Goal: Task Accomplishment & Management: Use online tool/utility

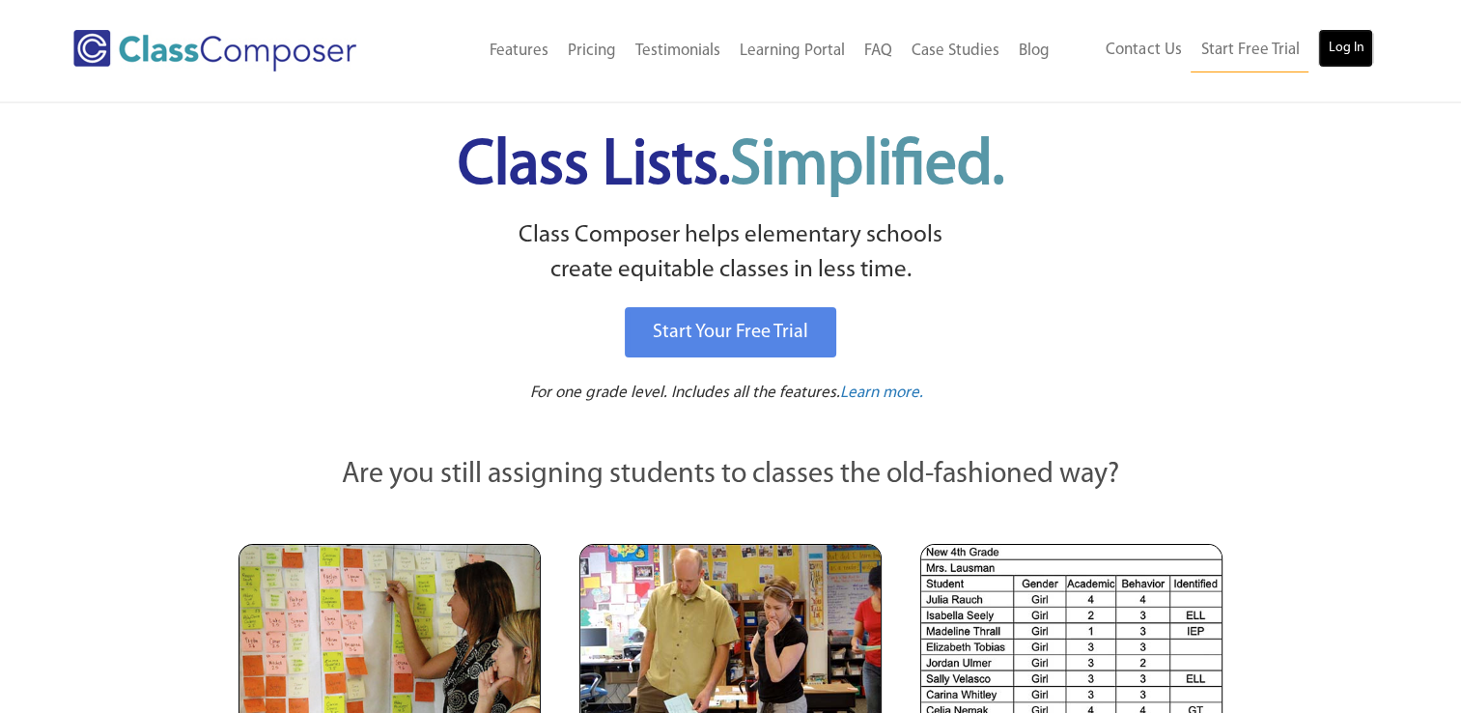
click at [1352, 33] on link "Log In" at bounding box center [1345, 48] width 55 height 39
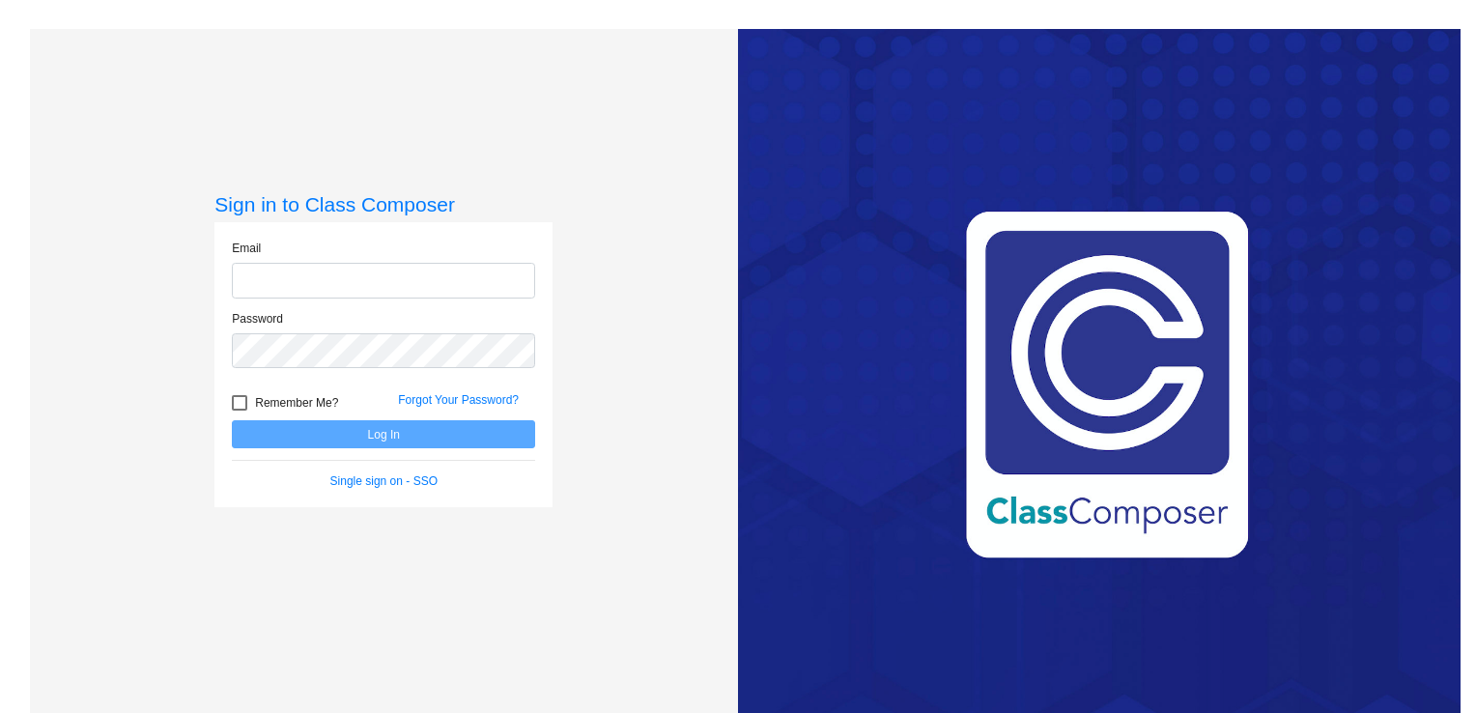
type input "rthrush@mbgsd.org"
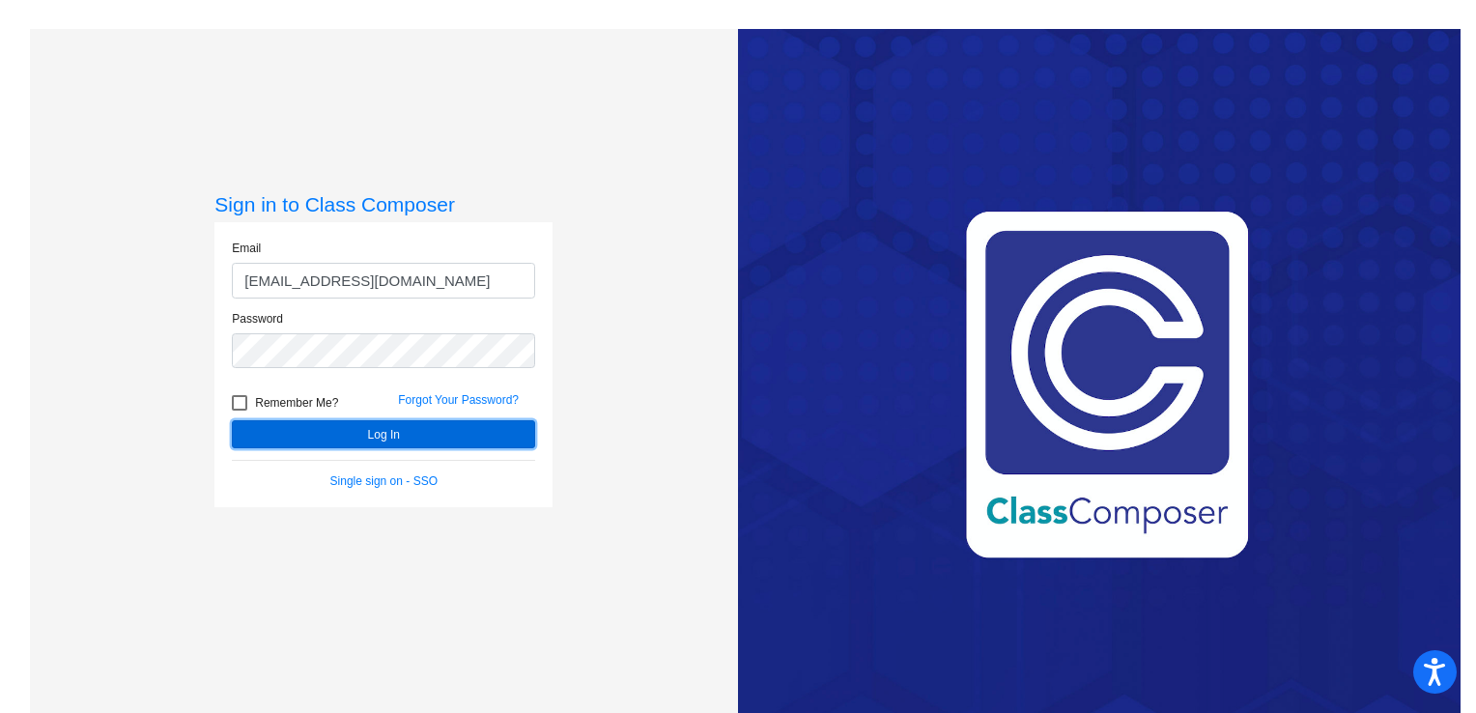
click at [383, 420] on button "Log In" at bounding box center [383, 434] width 303 height 28
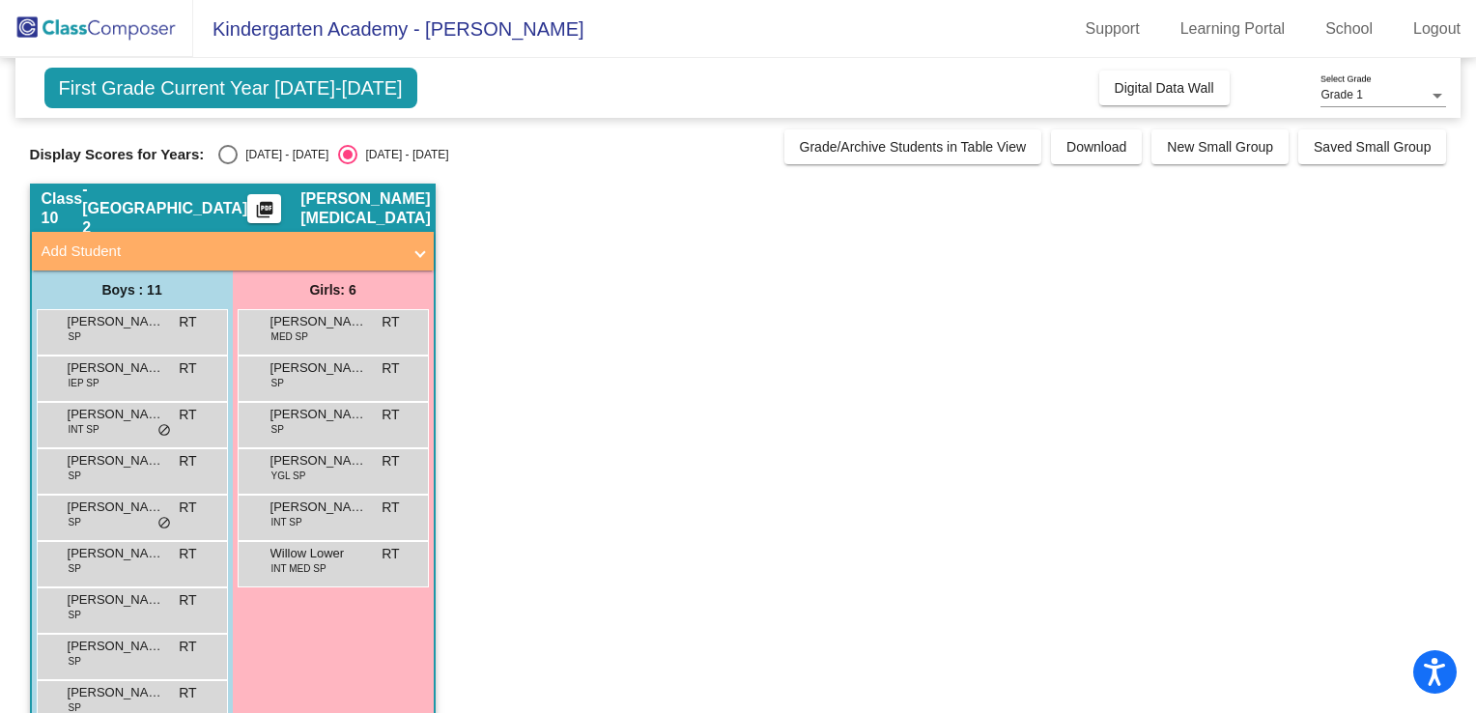
click at [219, 153] on div "Select an option" at bounding box center [227, 154] width 19 height 19
click at [227, 164] on input "2024 - 2025" at bounding box center [227, 164] width 1 height 1
radio input "true"
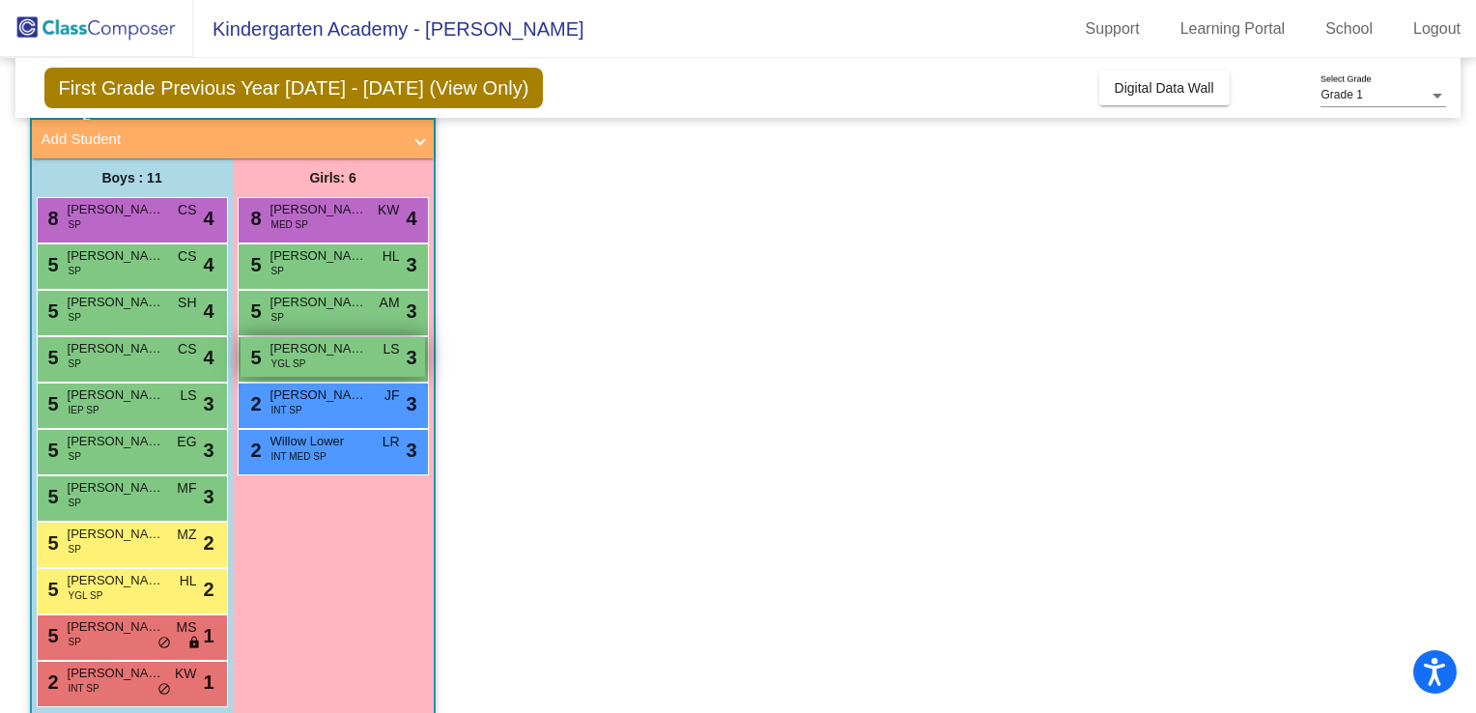
scroll to position [135, 0]
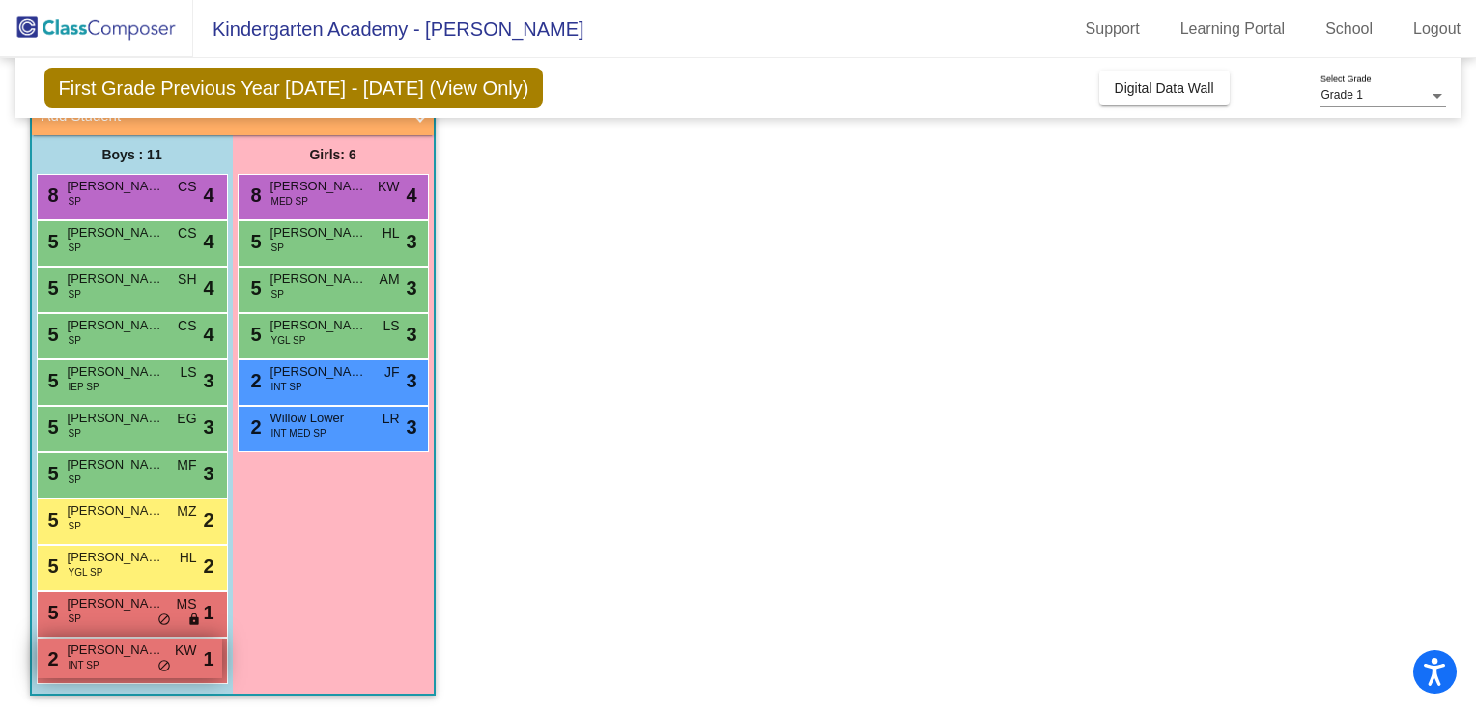
click at [160, 670] on span "do_not_disturb_alt" at bounding box center [164, 666] width 14 height 15
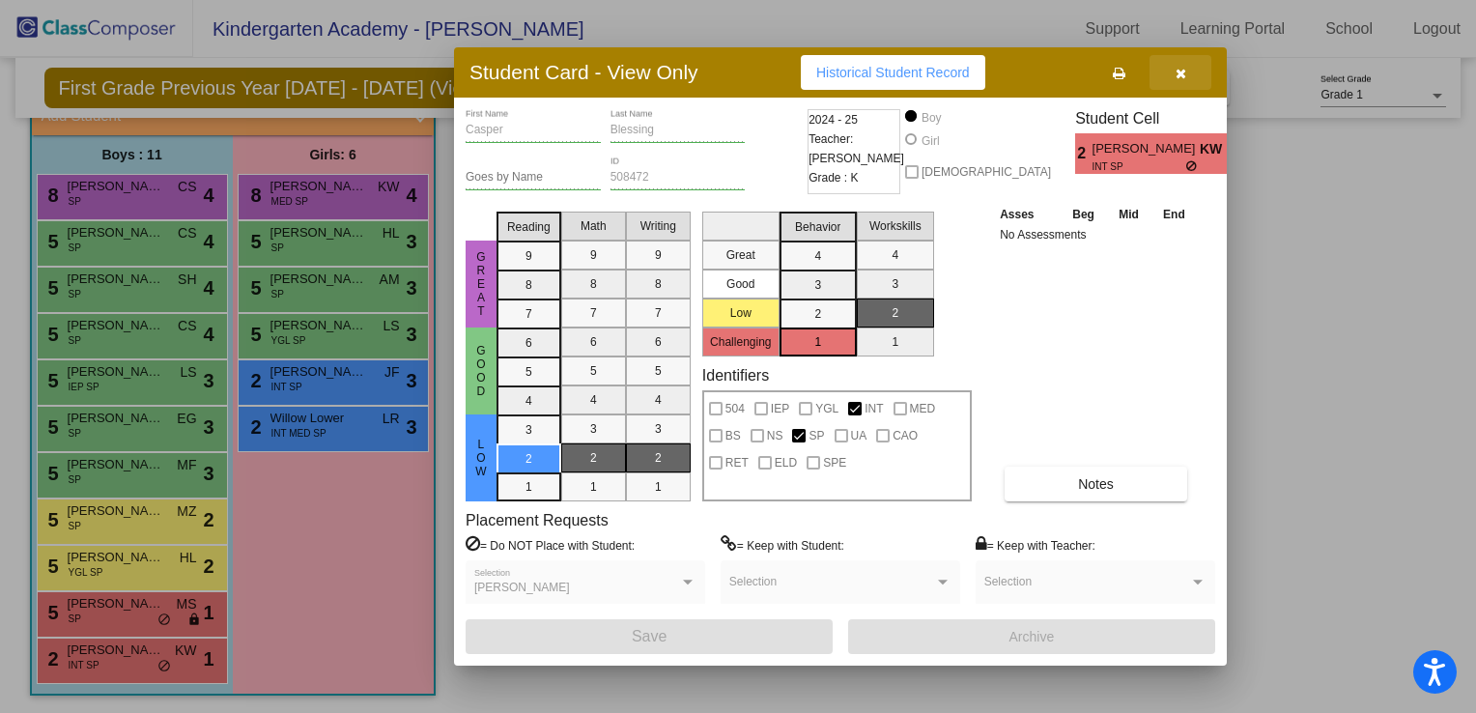
click at [1175, 62] on button "button" at bounding box center [1180, 72] width 62 height 35
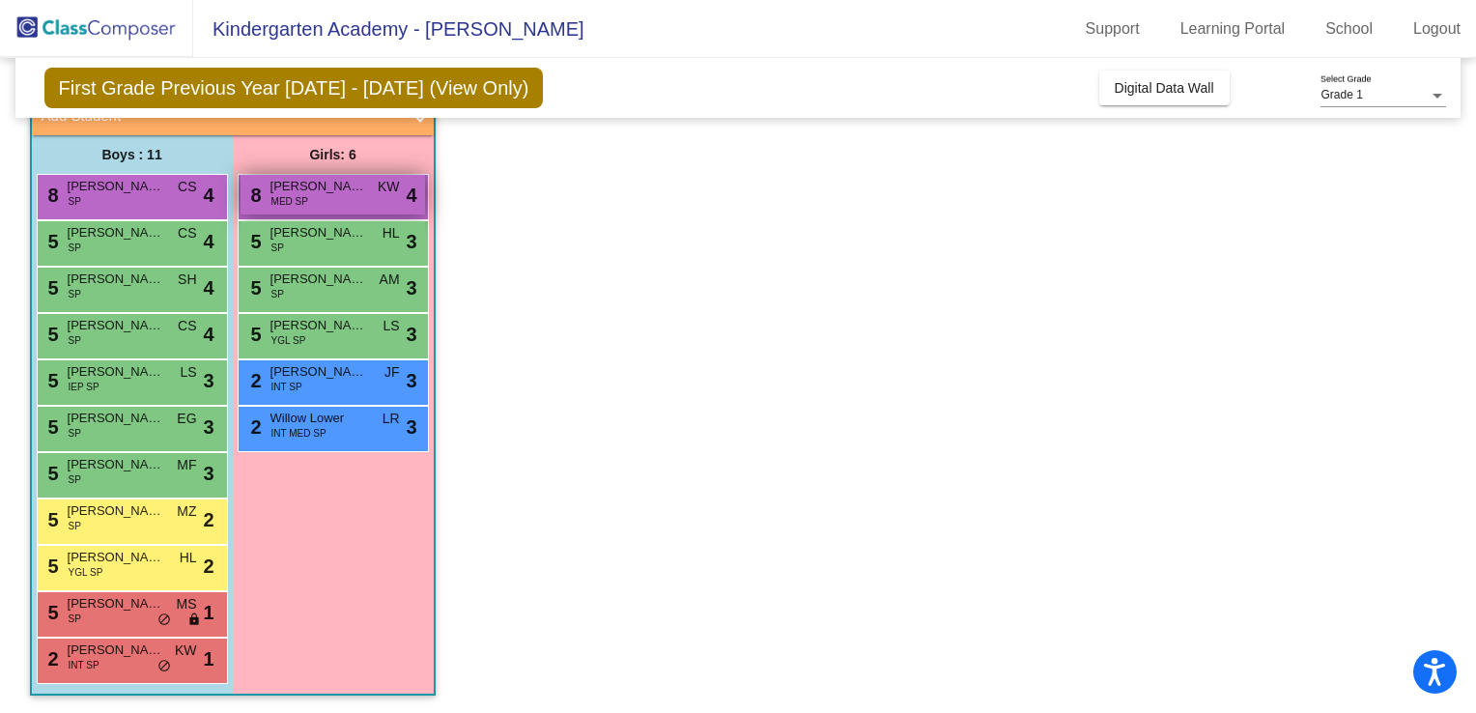
click at [341, 199] on div "8 Ailel Adungo MED SP KW lock do_not_disturb_alt 4" at bounding box center [333, 195] width 184 height 40
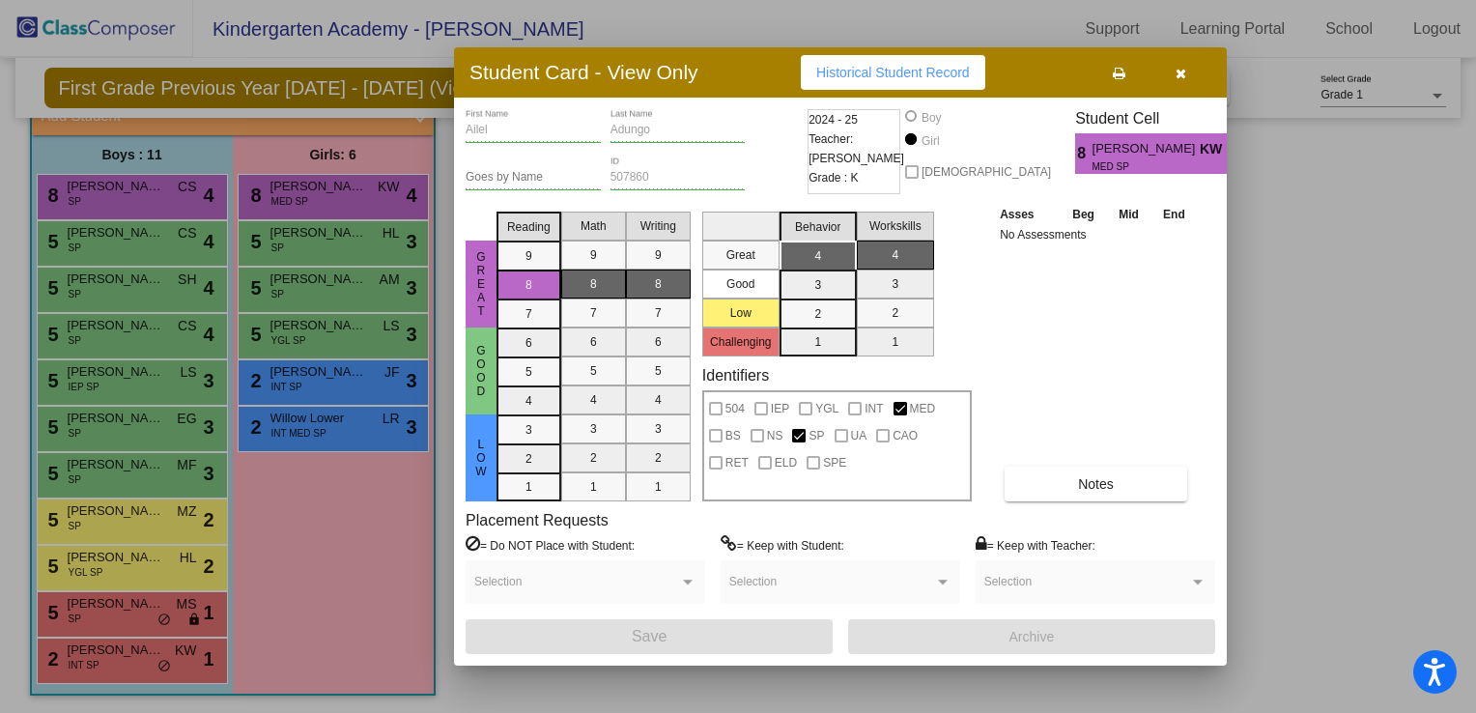
click at [1180, 67] on icon "button" at bounding box center [1181, 74] width 11 height 14
